Goal: Find specific page/section: Find specific page/section

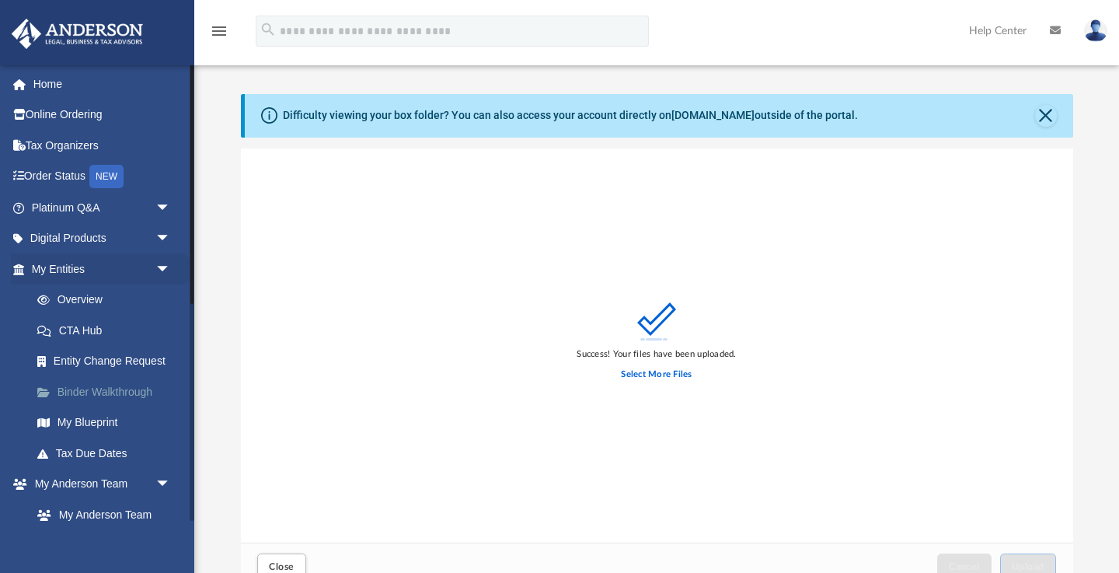
scroll to position [394, 832]
click at [86, 298] on link "Overview" at bounding box center [108, 299] width 173 height 31
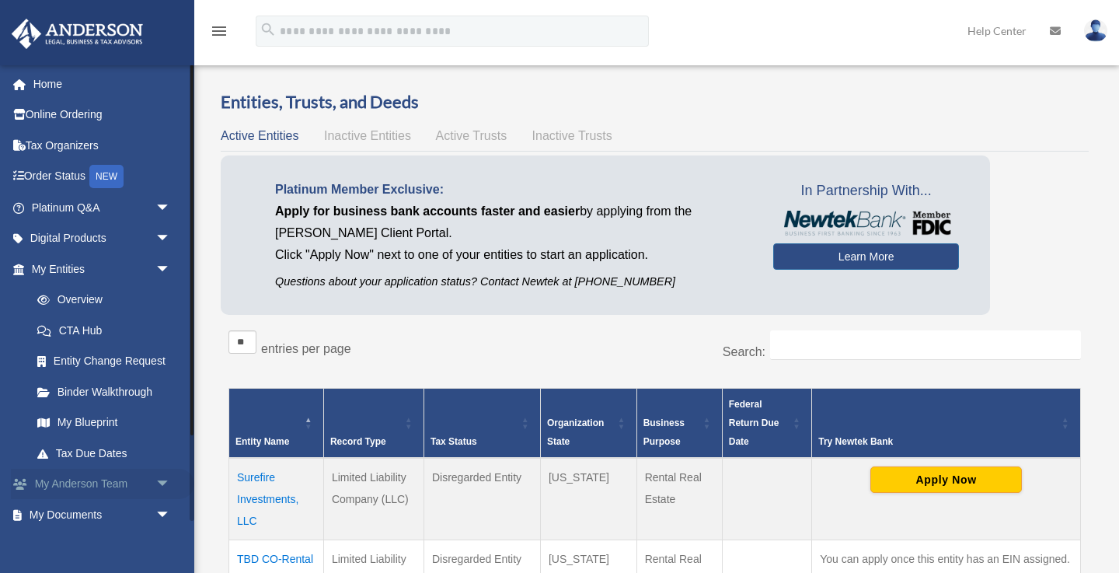
click at [80, 475] on link "My [PERSON_NAME] Team arrow_drop_down" at bounding box center [102, 484] width 183 height 31
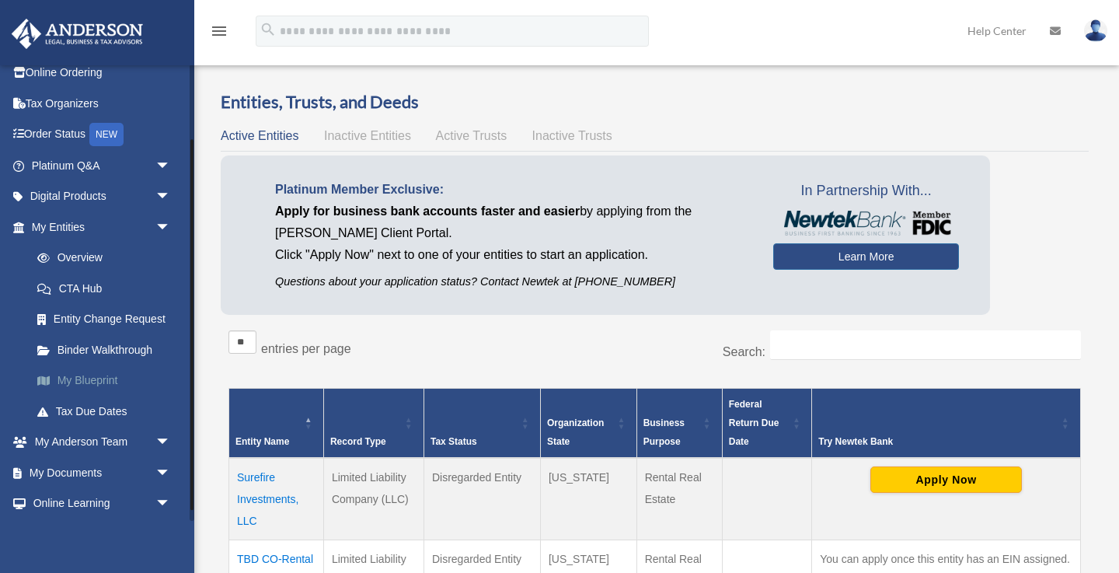
scroll to position [104, 0]
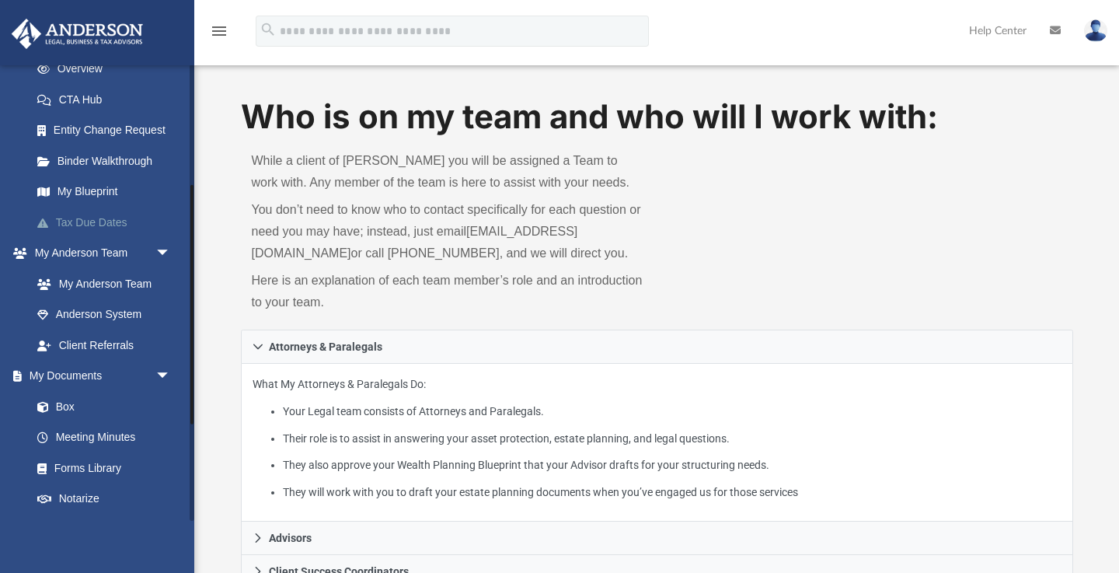
scroll to position [237, 0]
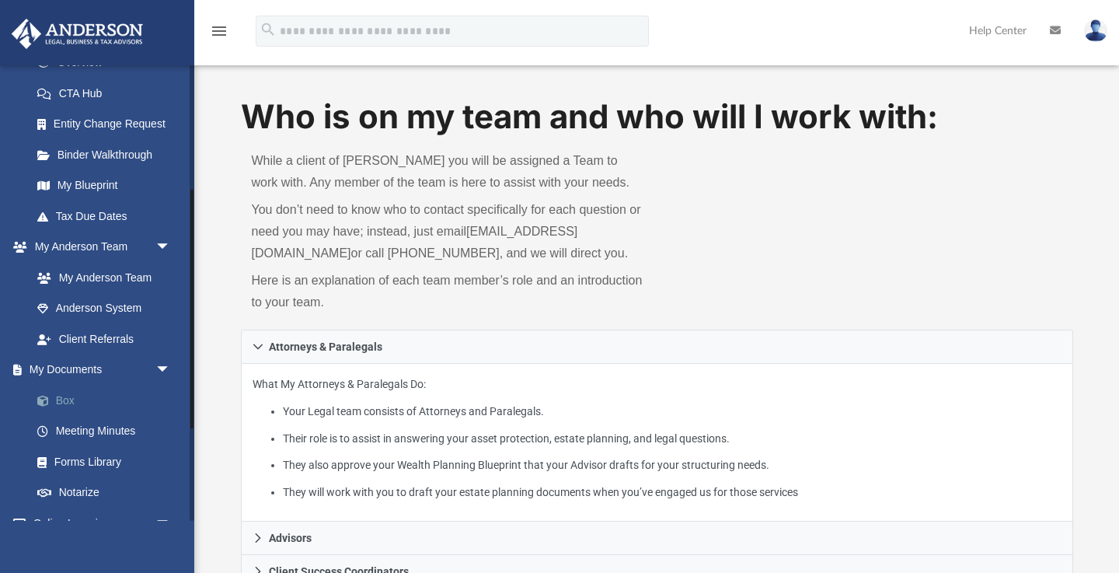
click at [74, 399] on link "Box" at bounding box center [108, 400] width 173 height 31
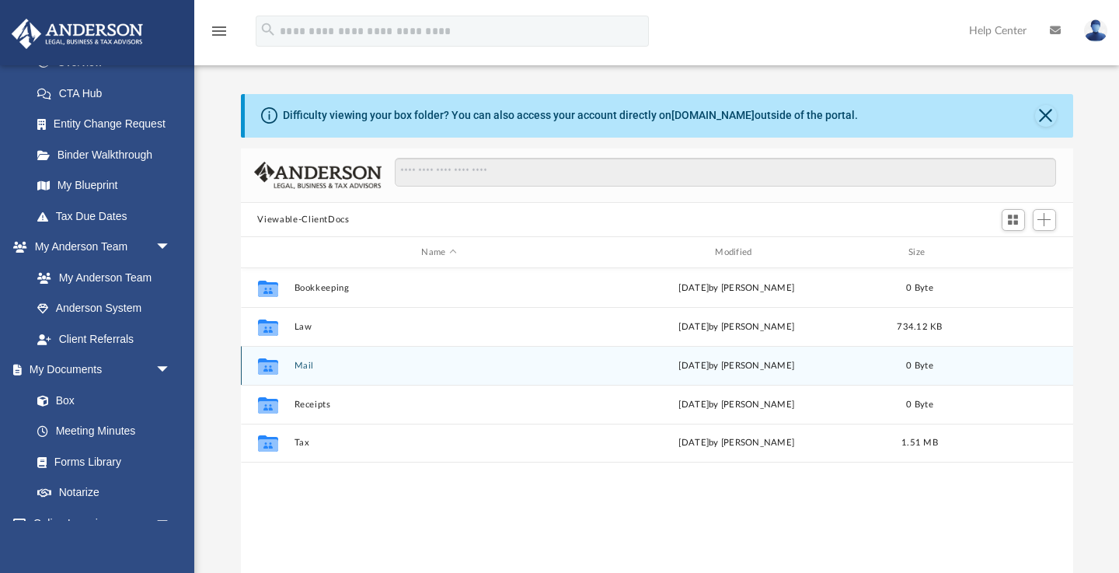
scroll to position [353, 832]
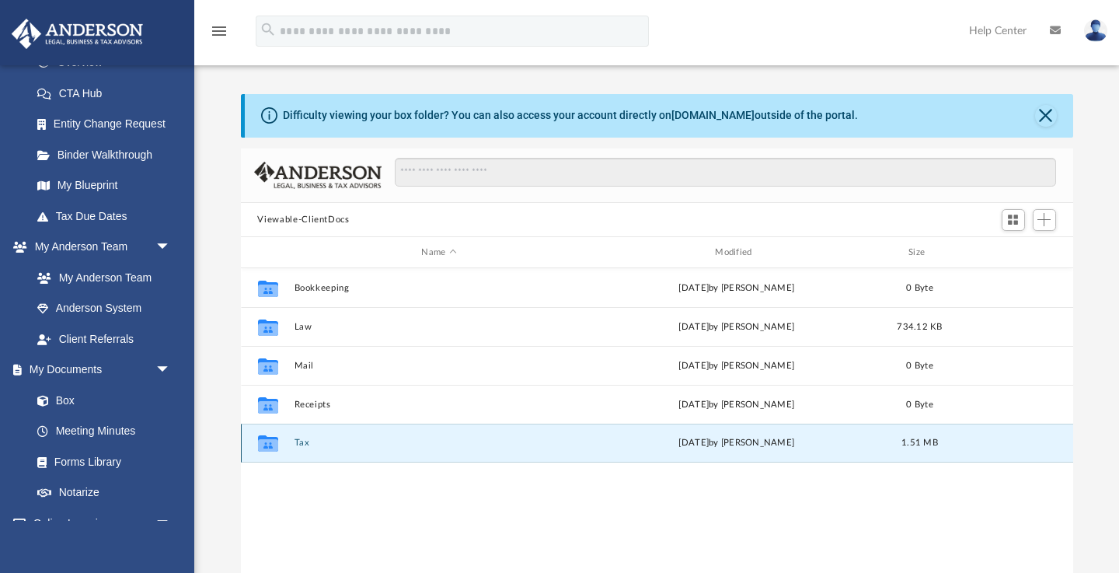
click at [298, 441] on button "Tax" at bounding box center [439, 443] width 291 height 10
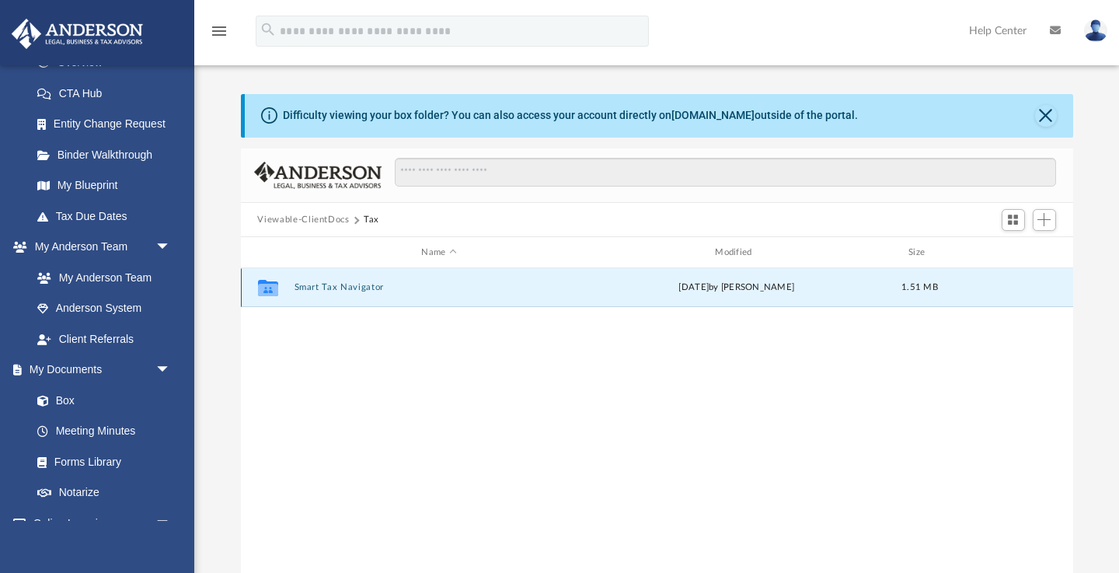
click at [321, 287] on button "Smart Tax Navigator" at bounding box center [439, 288] width 291 height 10
